Goal: Use online tool/utility: Utilize a website feature to perform a specific function

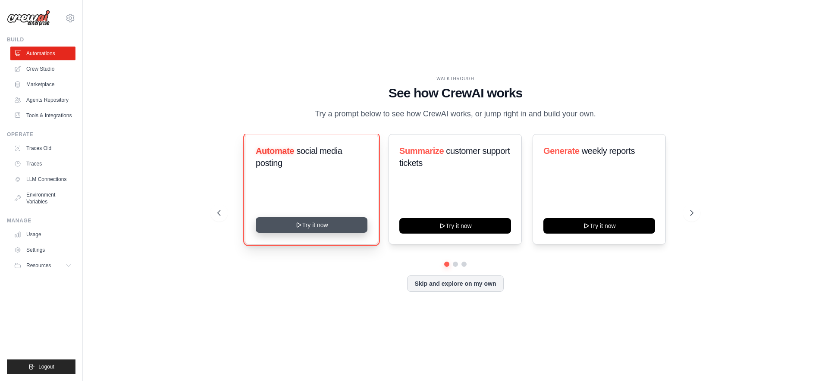
click at [344, 227] on button "Try it now" at bounding box center [312, 225] width 112 height 16
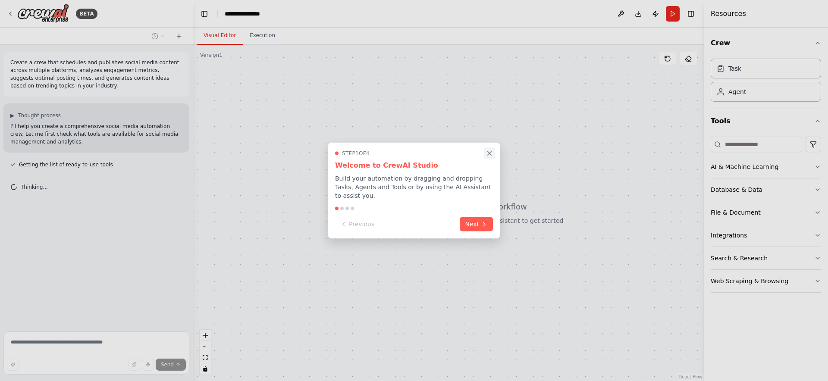
click at [485, 153] on button "Close walkthrough" at bounding box center [489, 152] width 11 height 11
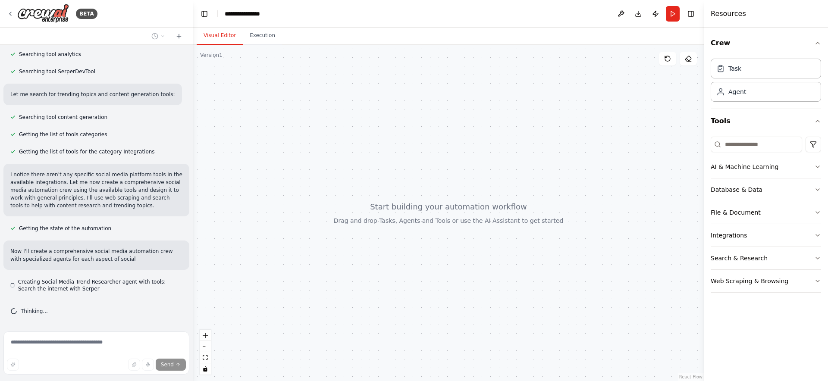
scroll to position [216, 0]
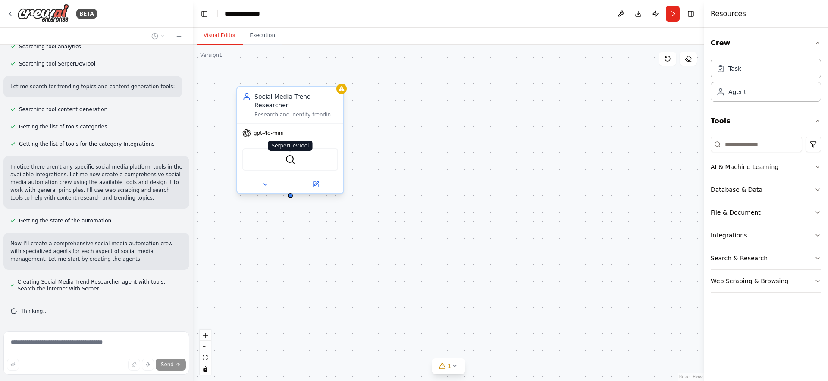
click at [289, 164] on img at bounding box center [290, 159] width 10 height 10
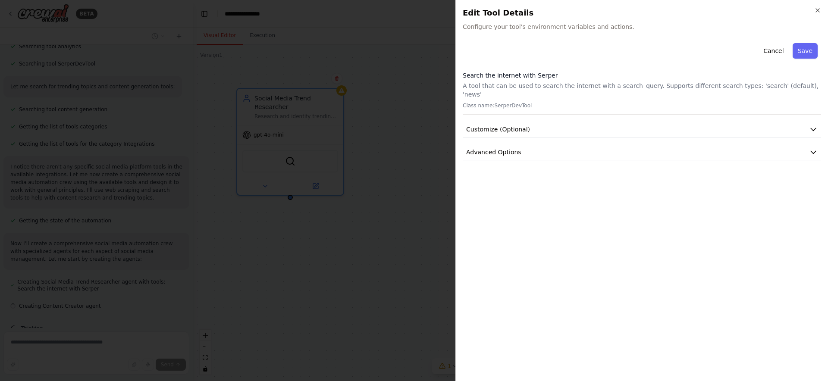
scroll to position [233, 0]
click at [554, 122] on button "Customize (Optional)" at bounding box center [642, 130] width 358 height 16
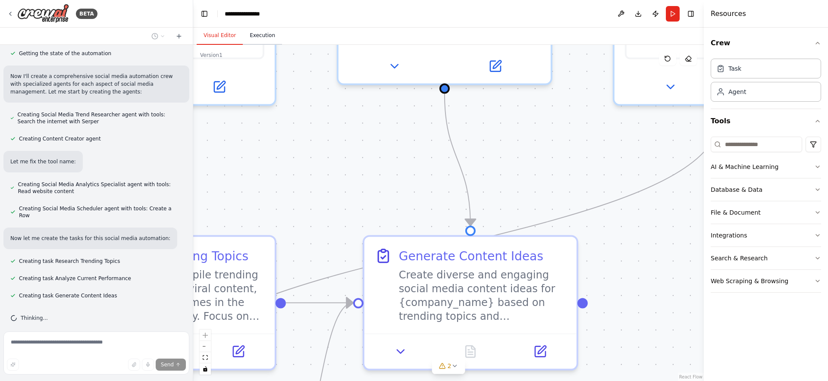
scroll to position [400, 0]
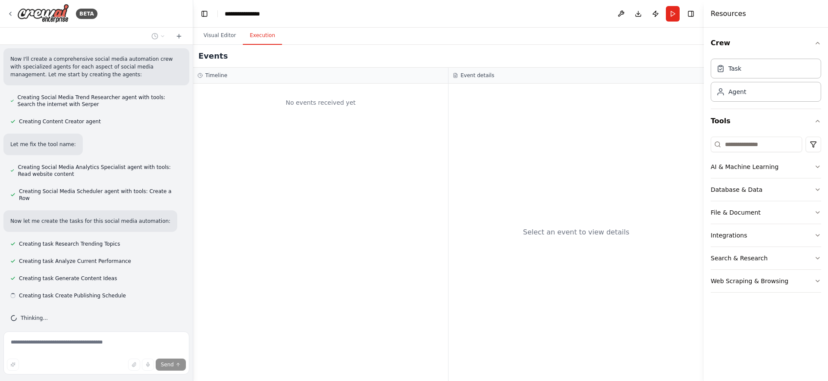
click at [255, 36] on button "Execution" at bounding box center [262, 36] width 39 height 18
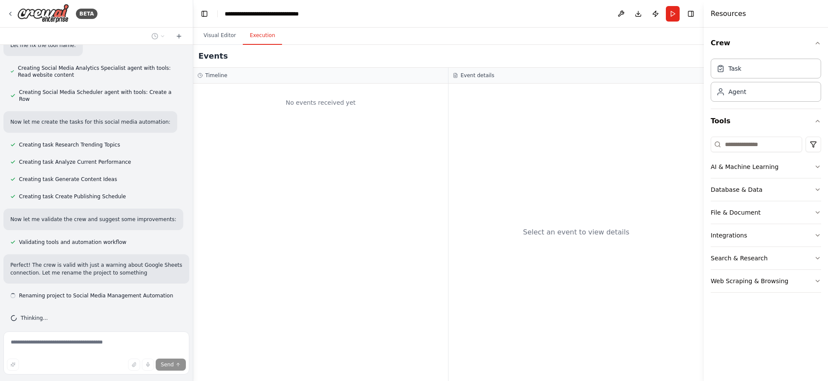
scroll to position [507, 0]
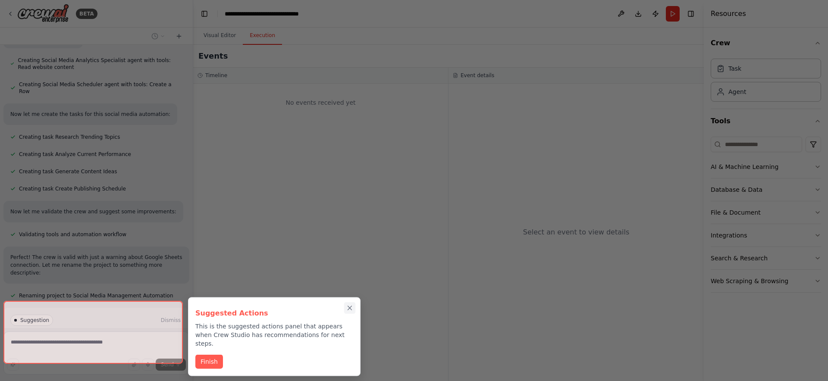
click at [352, 309] on icon "Close walkthrough" at bounding box center [350, 308] width 8 height 8
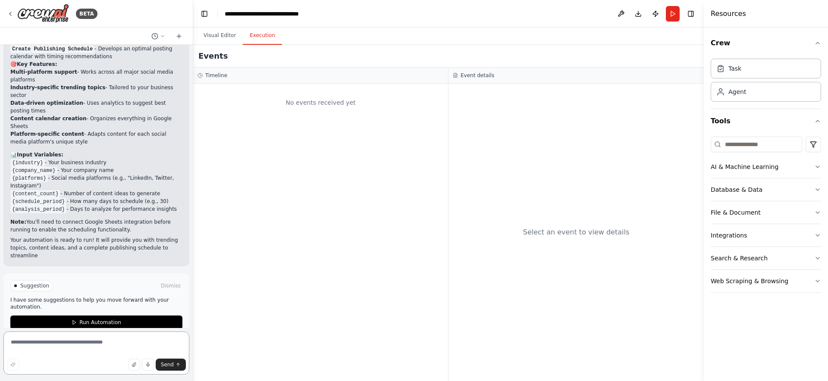
scroll to position [935, 0]
